Goal: Check status

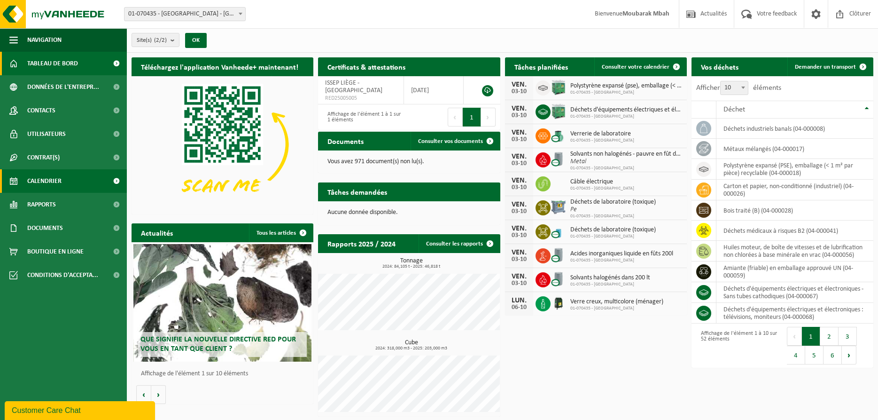
click at [40, 181] on span "Calendrier" at bounding box center [44, 180] width 34 height 23
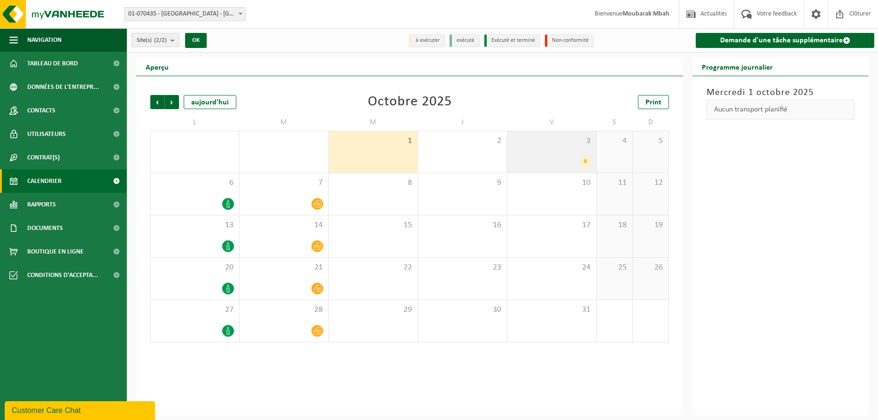
click at [572, 159] on div "9" at bounding box center [551, 162] width 79 height 12
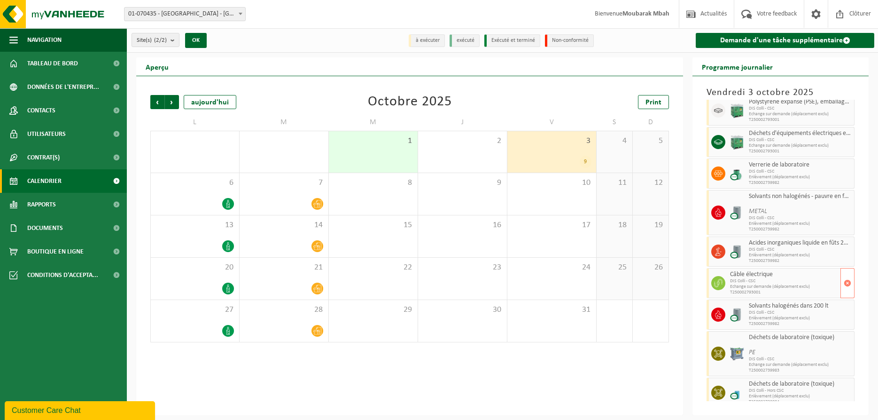
scroll to position [26, 0]
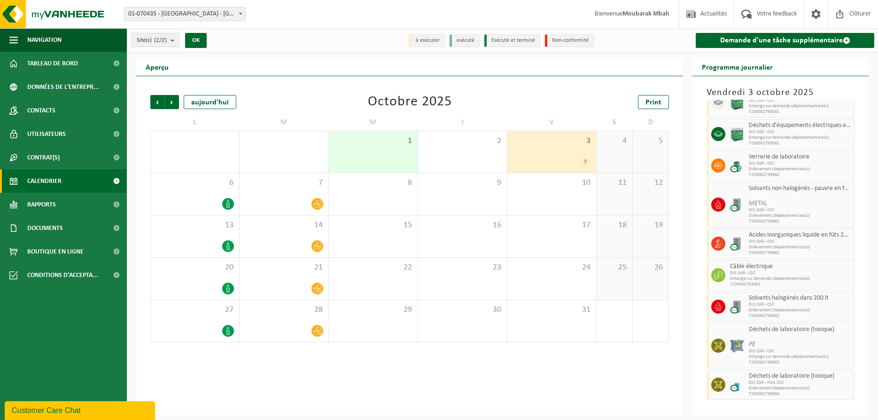
click at [631, 386] on div "Précédent Suivant [DATE] [DATE] Print L M M J V S D 29 1 30 1 2 3 9 4 5 6 7 8 9…" at bounding box center [409, 245] width 547 height 339
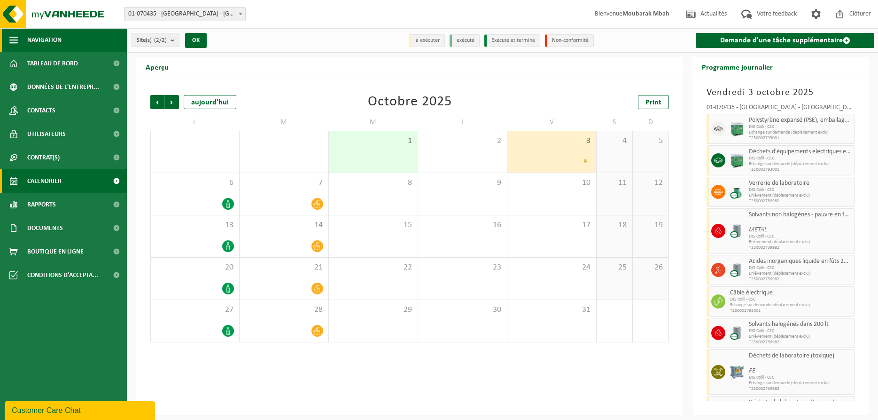
click at [47, 38] on span "Navigation" at bounding box center [44, 39] width 34 height 23
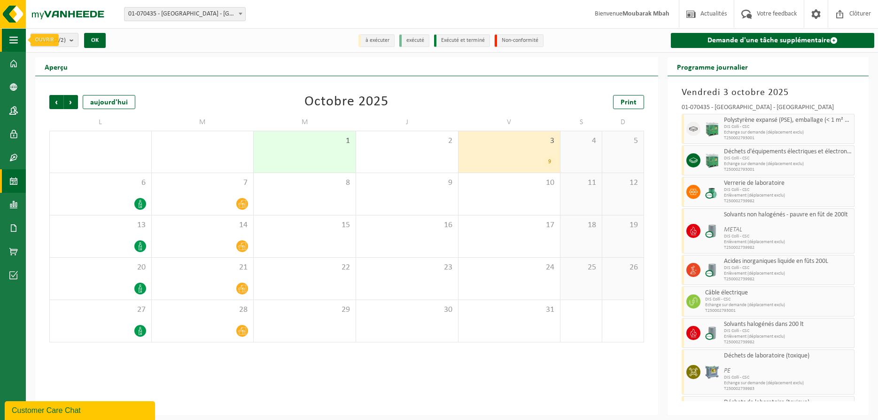
click at [13, 41] on span "button" at bounding box center [13, 39] width 8 height 23
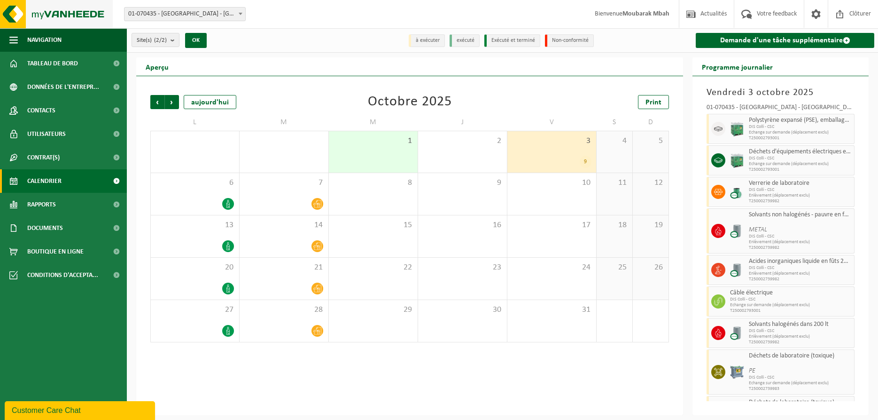
click at [54, 18] on img at bounding box center [56, 14] width 113 height 28
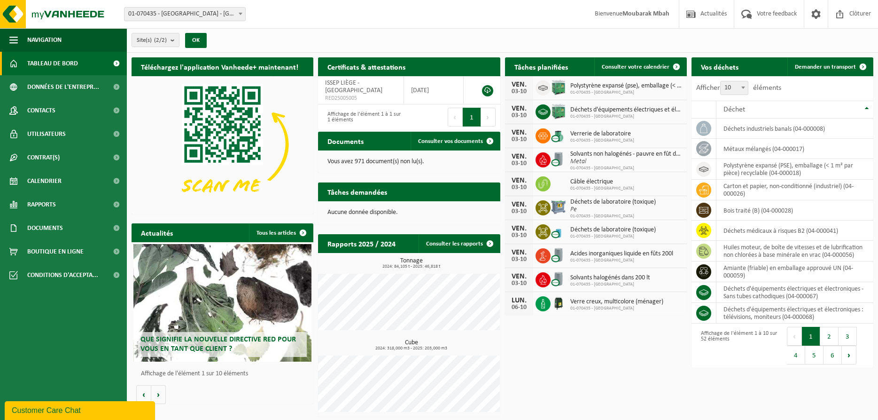
click at [211, 298] on div "Que signifie la nouvelle directive RED pour vous en tant que client ?" at bounding box center [222, 302] width 179 height 117
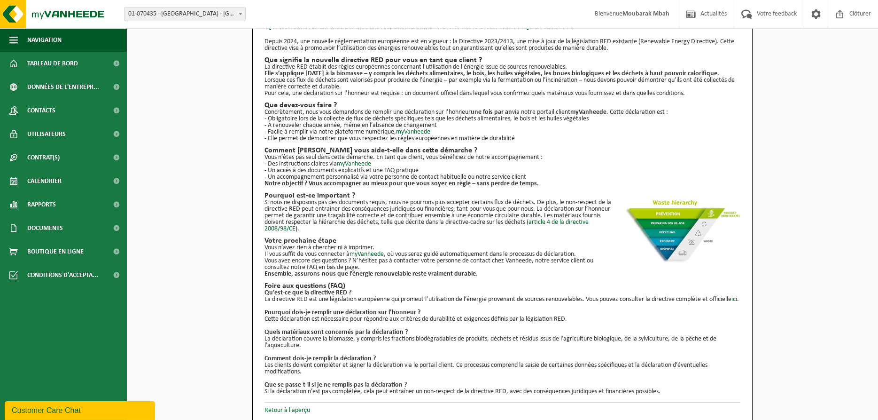
scroll to position [39, 0]
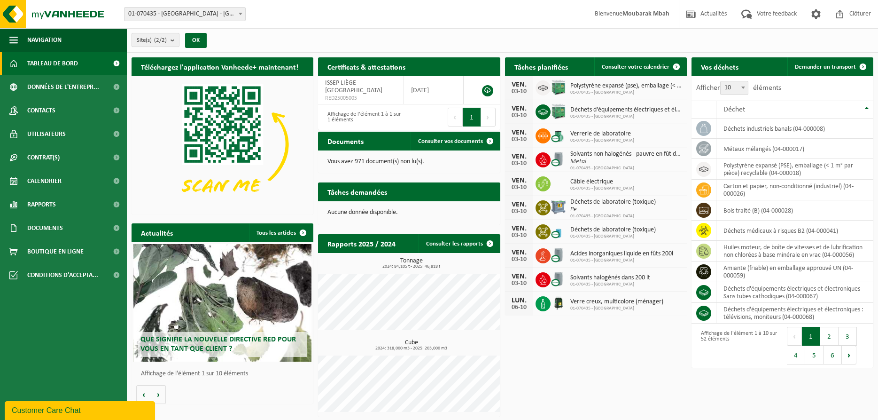
click at [178, 39] on b "submit" at bounding box center [175, 39] width 8 height 13
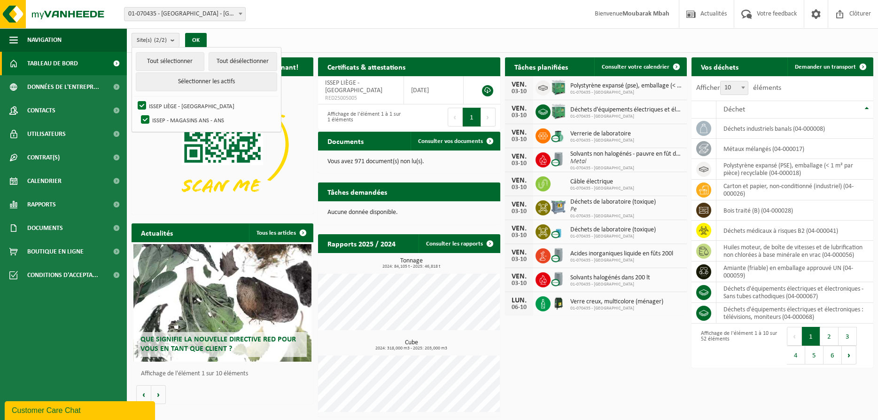
click at [178, 39] on b "submit" at bounding box center [175, 40] width 8 height 14
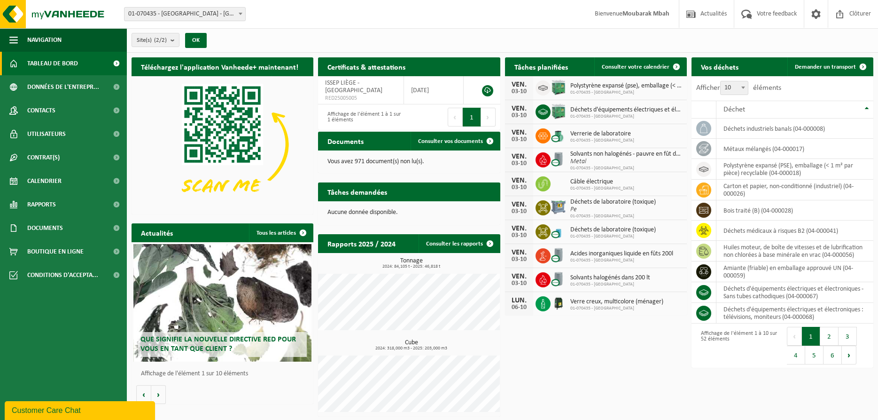
click at [71, 336] on ul "Navigation Actualités Votre feedback Clôturer Tableau de bord Données de l'entr…" at bounding box center [63, 223] width 127 height 391
